Goal: Information Seeking & Learning: Learn about a topic

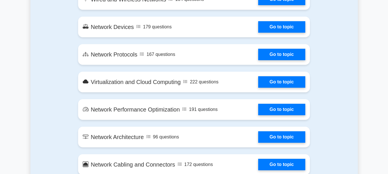
scroll to position [522, 0]
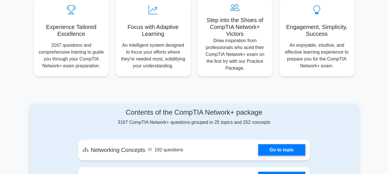
scroll to position [304, 0]
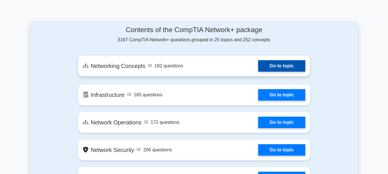
click at [292, 67] on link "Go to topic" at bounding box center [281, 65] width 47 height 11
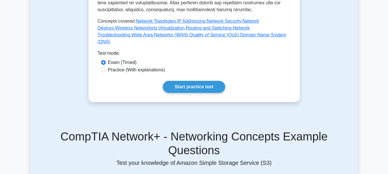
scroll to position [278, 0]
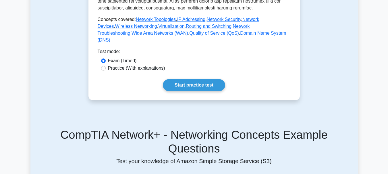
click at [333, 101] on div "Test Flashcards Networking Concepts Fundamental Network Concepts This subtopic …" at bounding box center [193, 168] width 327 height 804
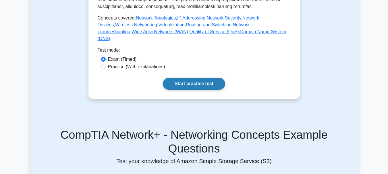
click at [203, 90] on link "Start practice test" at bounding box center [194, 84] width 62 height 12
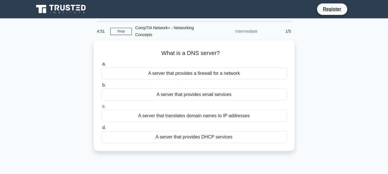
click at [333, 98] on div "What is a DNS server? .spinner_0XTQ{transform-origin:center;animation:spinner_y…" at bounding box center [193, 99] width 327 height 118
